Goal: Information Seeking & Learning: Learn about a topic

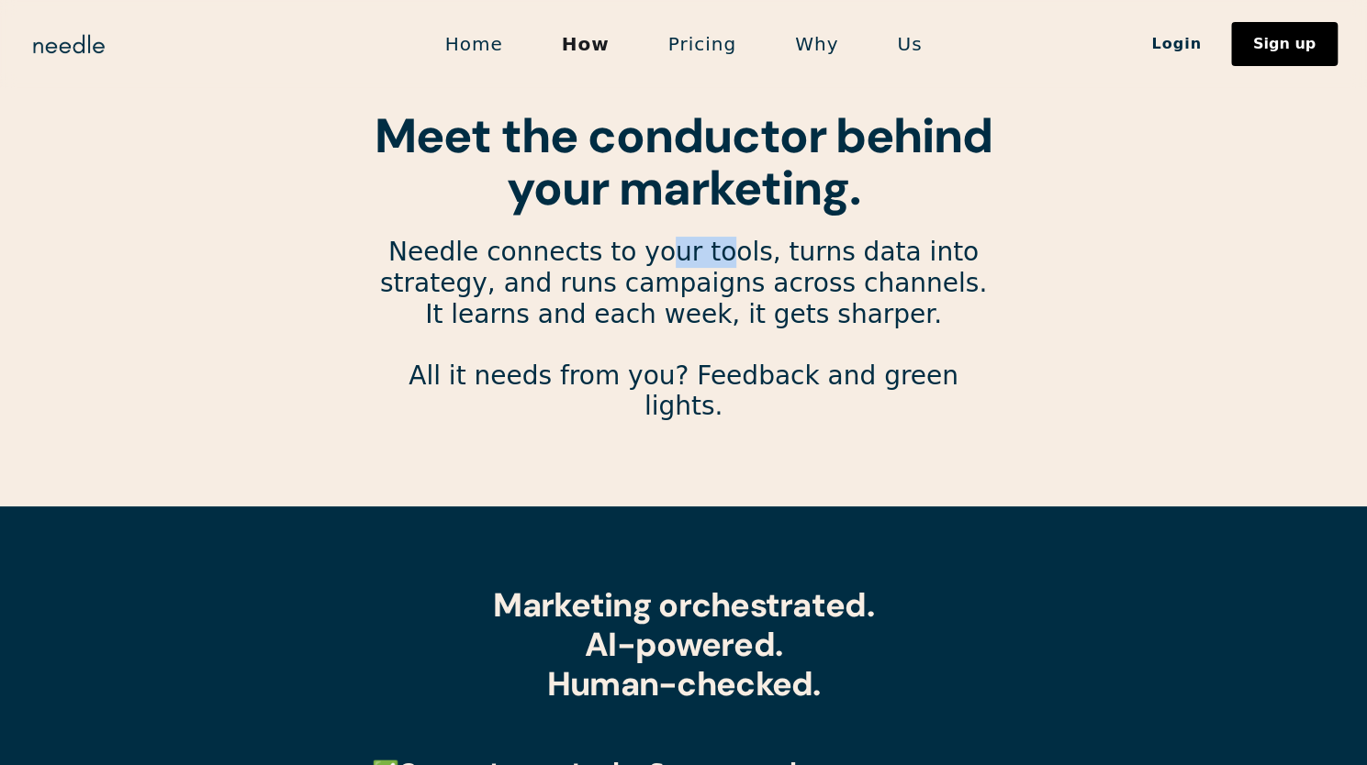
drag, startPoint x: 0, startPoint y: 0, endPoint x: 676, endPoint y: 252, distance: 721.2
click at [676, 252] on p "Needle connects to your tools, turns data into strategy, and runs campaigns acr…" at bounding box center [684, 345] width 624 height 216
drag, startPoint x: 655, startPoint y: 253, endPoint x: 712, endPoint y: 251, distance: 57.0
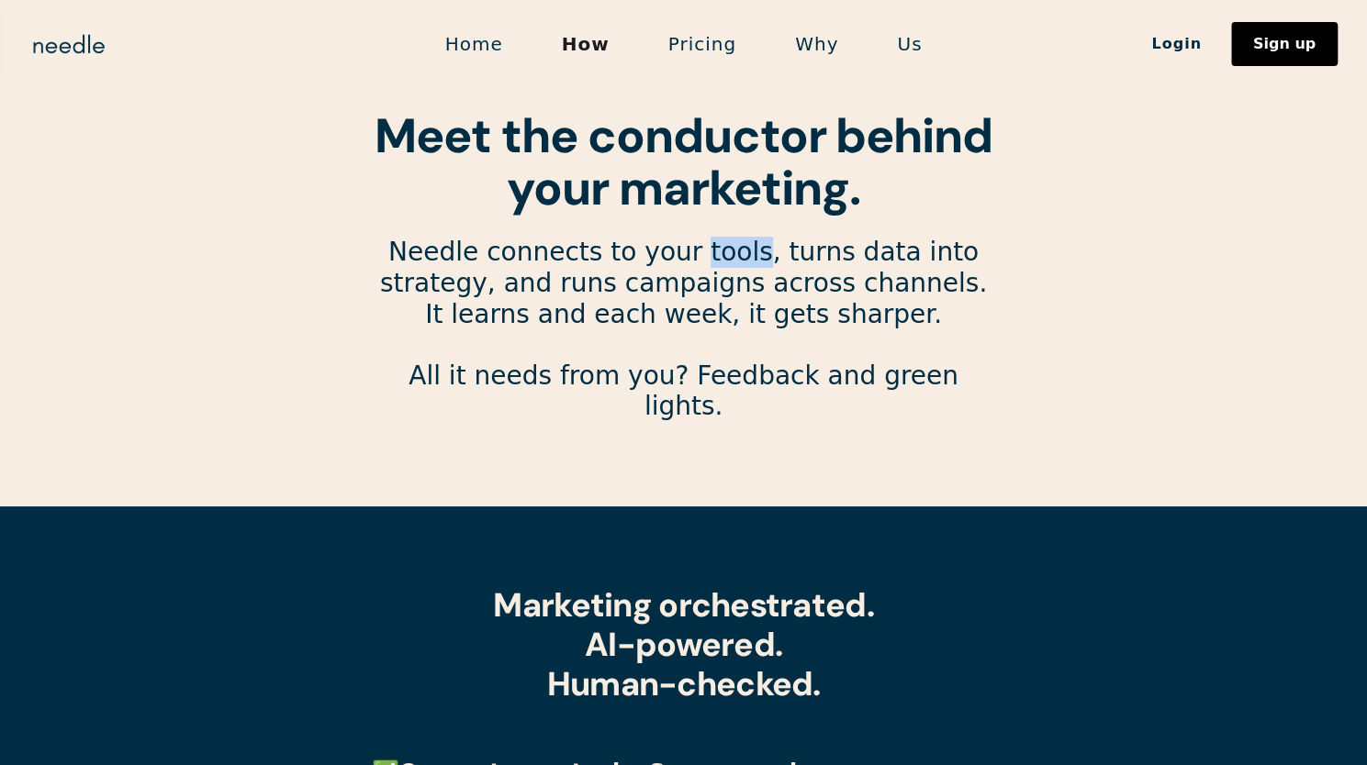
click at [712, 251] on p "Needle connects to your tools, turns data into strategy, and runs campaigns acr…" at bounding box center [684, 345] width 624 height 216
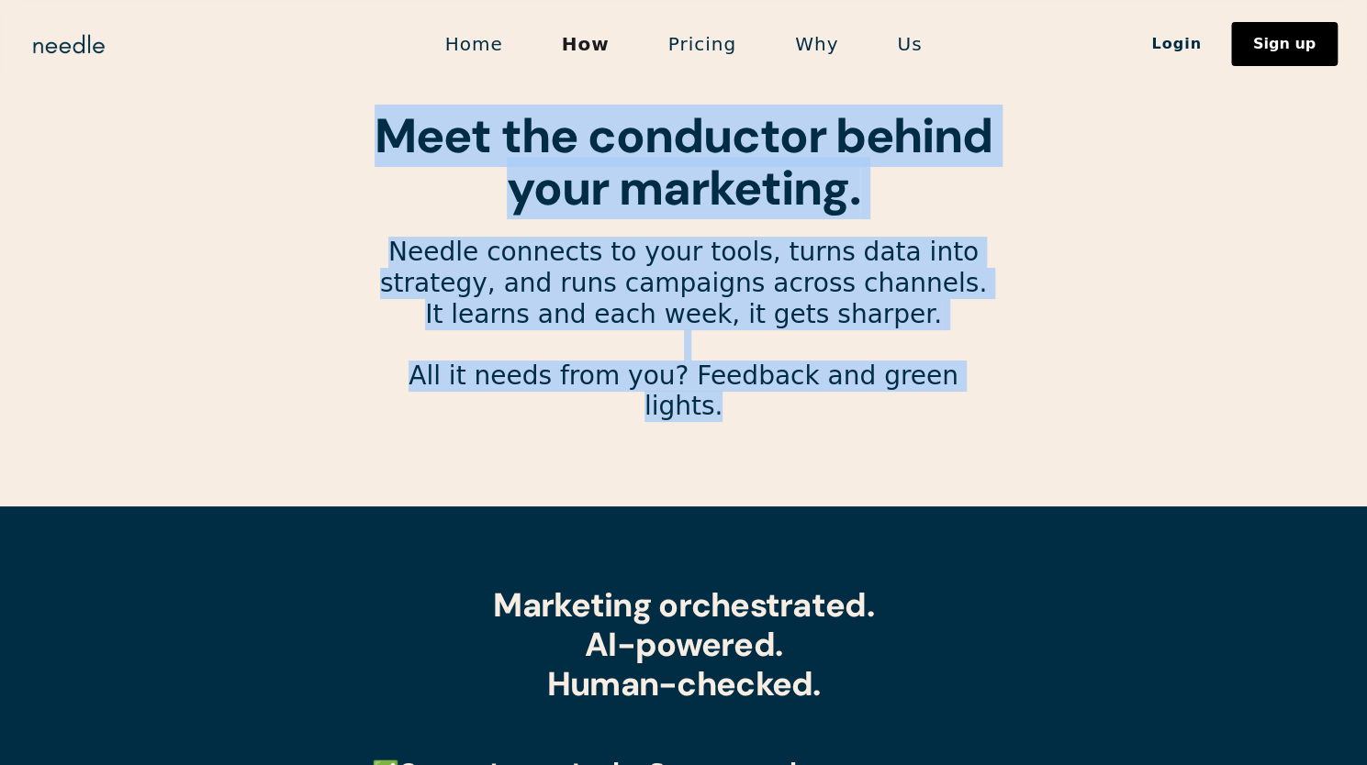
drag, startPoint x: 376, startPoint y: 131, endPoint x: 966, endPoint y: 384, distance: 641.0
click at [966, 384] on div "Meet the conductor behind your marketing. Needle connects to your tools, turns …" at bounding box center [684, 281] width 624 height 343
copy div "Meet the conductor behind your marketing. Needle connects to your tools, turns …"
click at [696, 192] on strong "Meet the conductor behind your marketing." at bounding box center [683, 162] width 618 height 115
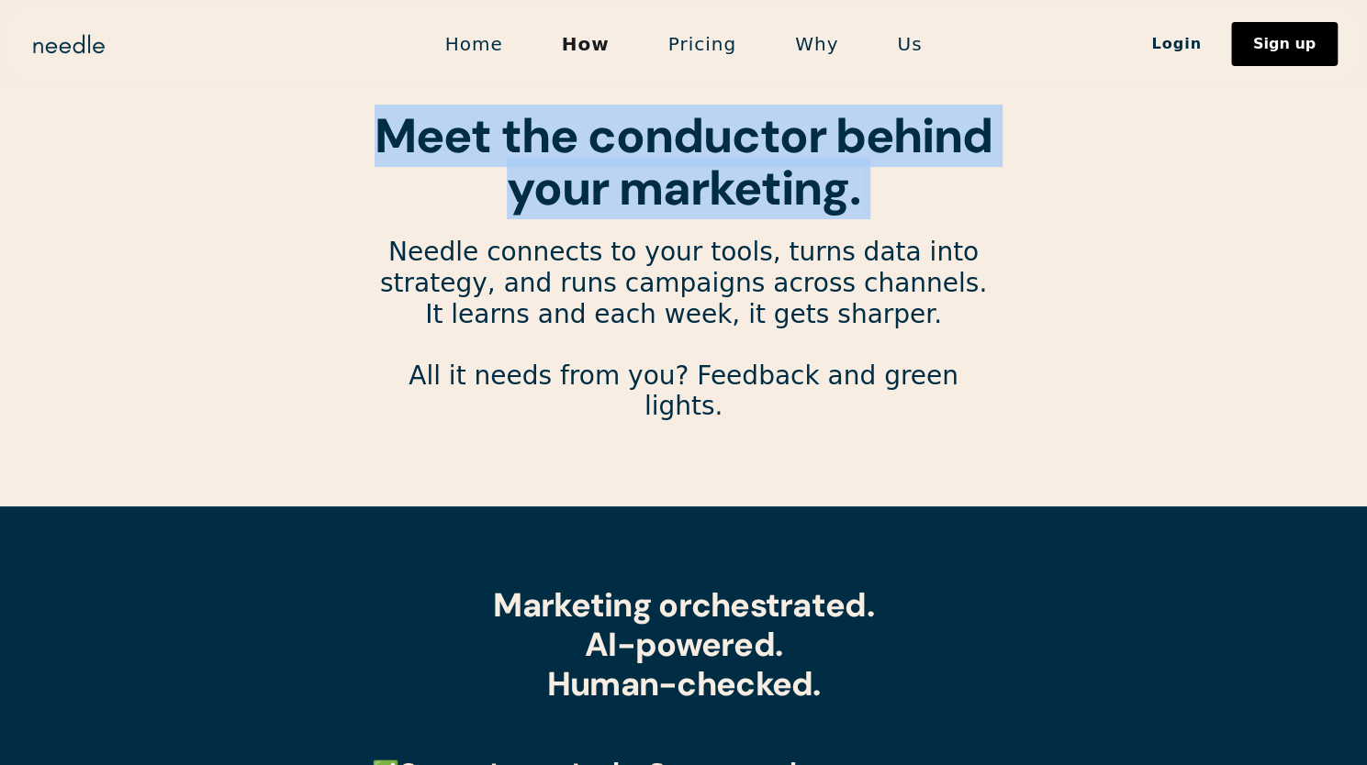
click at [696, 192] on strong "Meet the conductor behind your marketing." at bounding box center [683, 162] width 618 height 115
click at [710, 205] on strong "Meet the conductor behind your marketing." at bounding box center [683, 162] width 618 height 115
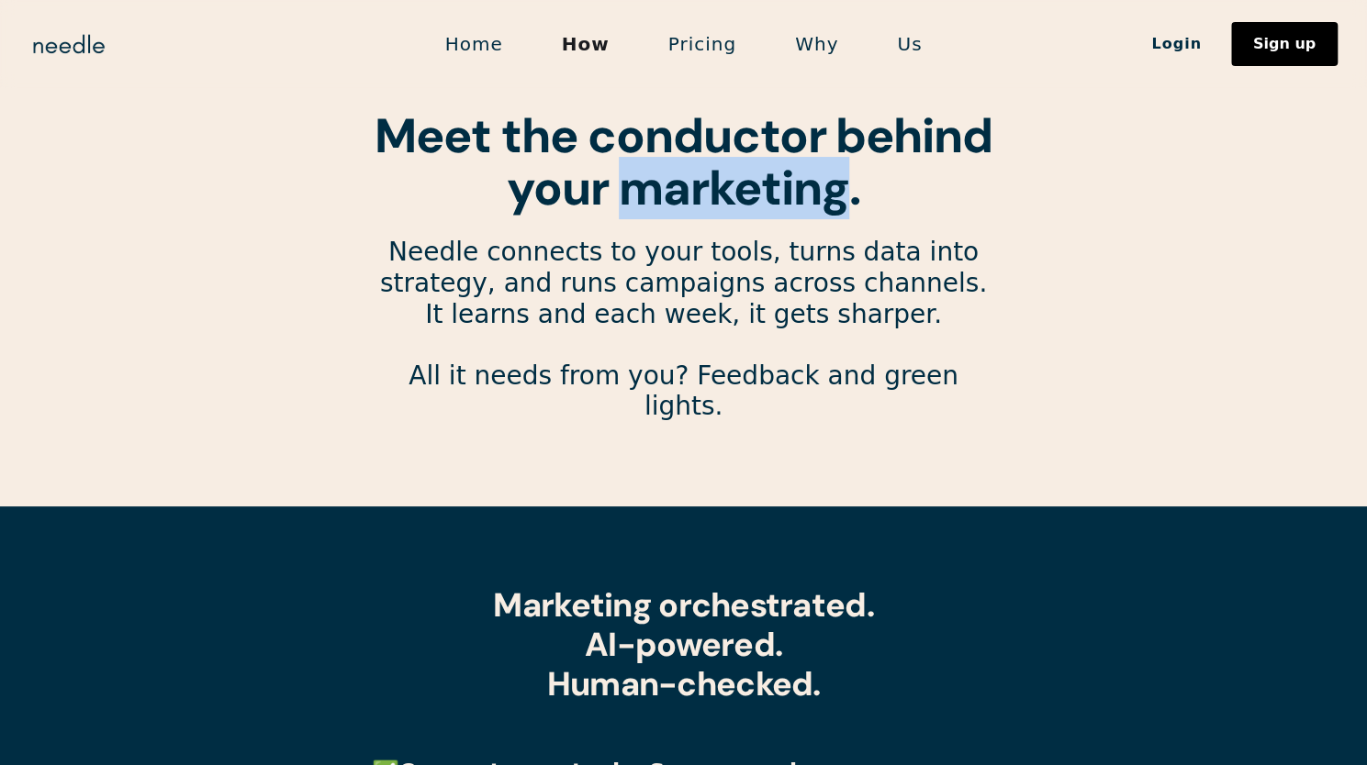
click at [710, 203] on strong "Meet the conductor behind your marketing." at bounding box center [683, 162] width 618 height 115
drag, startPoint x: 699, startPoint y: 195, endPoint x: 689, endPoint y: 199, distance: 11.1
click at [698, 192] on strong "Meet the conductor behind your marketing." at bounding box center [683, 162] width 618 height 115
